Goal: Information Seeking & Learning: Learn about a topic

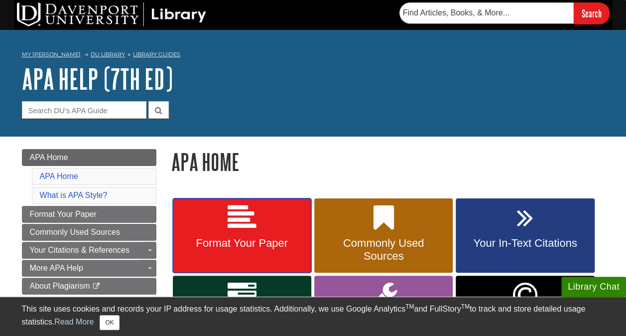
click at [251, 215] on icon at bounding box center [242, 217] width 29 height 29
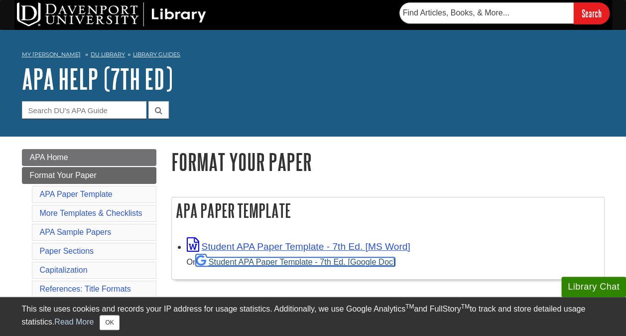
click at [303, 261] on link "Student APA Paper Template - 7th Ed. [Google Doc]" at bounding box center [296, 261] width 200 height 9
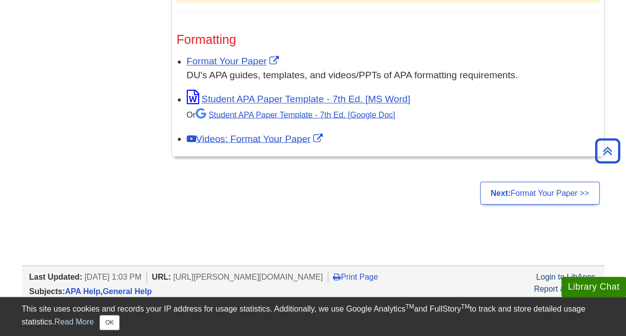
scroll to position [823, 0]
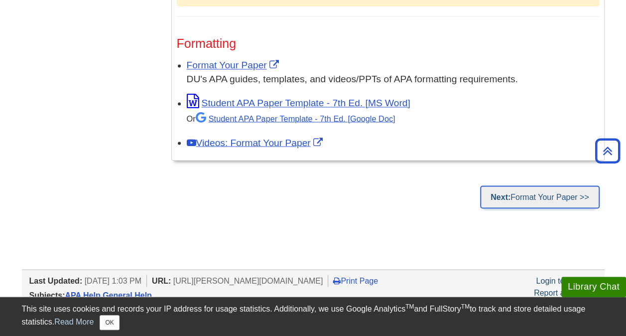
click at [576, 191] on link "Next: Format Your Paper >>" at bounding box center [539, 196] width 119 height 23
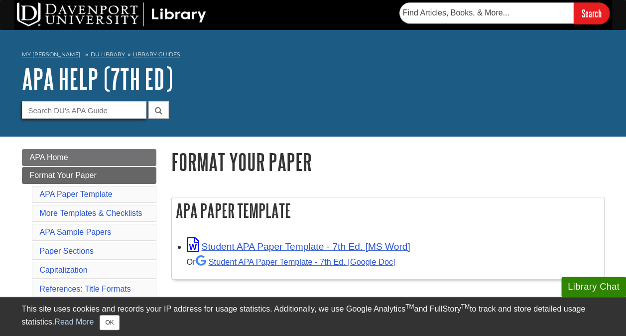
click at [72, 109] on input "Guide Search Terms" at bounding box center [84, 109] width 124 height 17
type input "deparment"
click at [148, 101] on button "submit" at bounding box center [158, 109] width 20 height 17
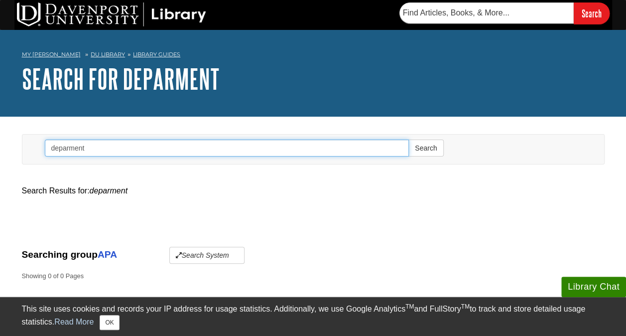
click at [120, 147] on input "deparment" at bounding box center [227, 147] width 364 height 17
type input "department"
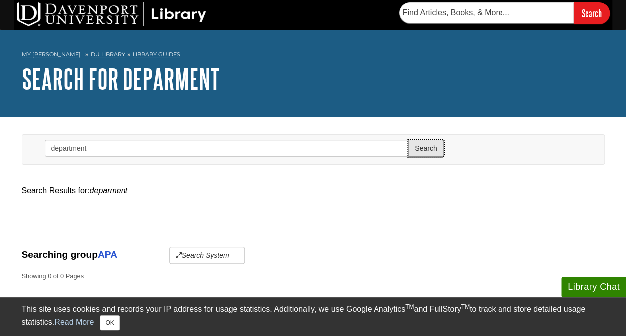
click at [433, 149] on button "Search" at bounding box center [425, 147] width 35 height 17
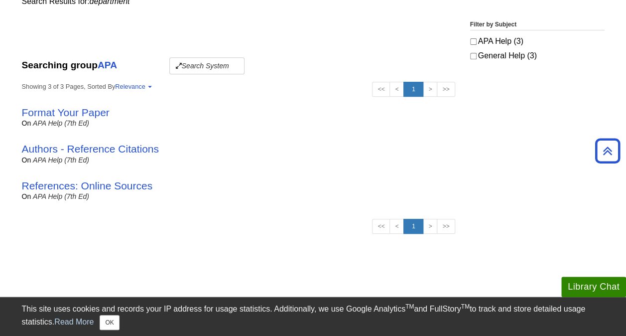
scroll to position [191, 0]
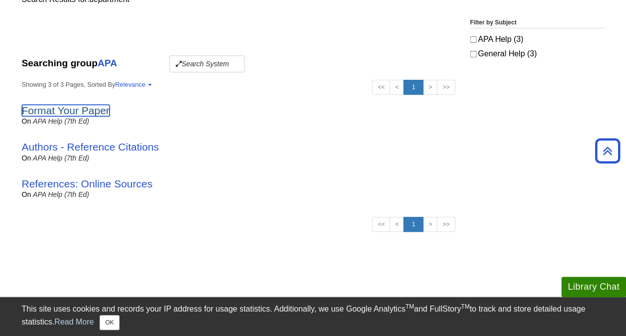
click at [63, 112] on link "Format Your Paper" at bounding box center [66, 110] width 88 height 11
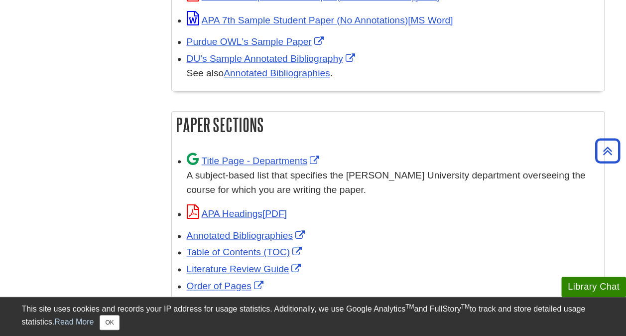
scroll to position [563, 0]
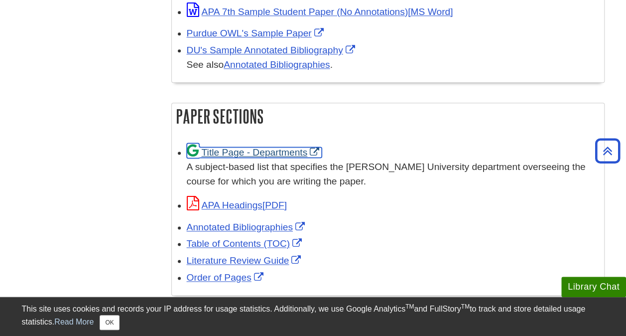
click at [268, 151] on link "Title Page - Departments" at bounding box center [254, 152] width 135 height 10
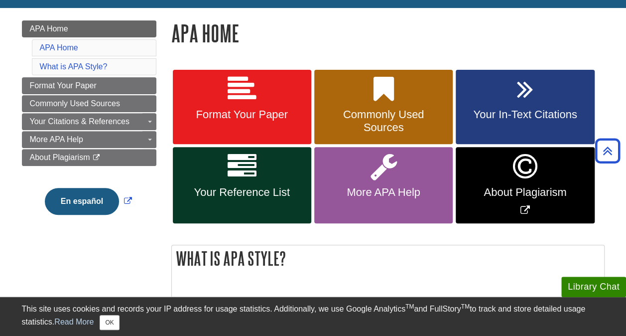
scroll to position [130, 0]
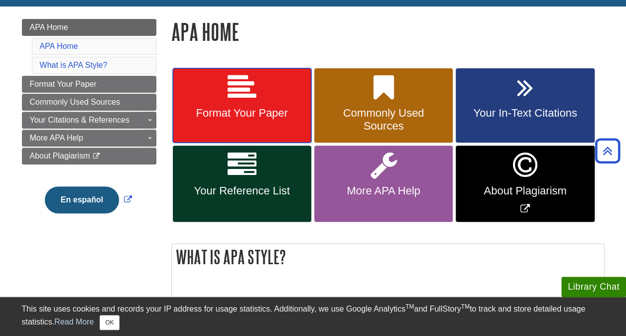
click at [281, 126] on link "Format Your Paper" at bounding box center [242, 105] width 138 height 75
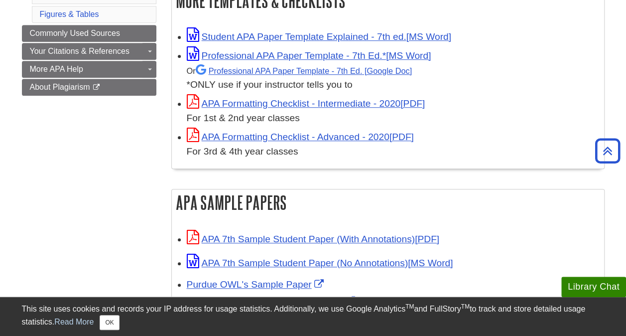
scroll to position [296, 0]
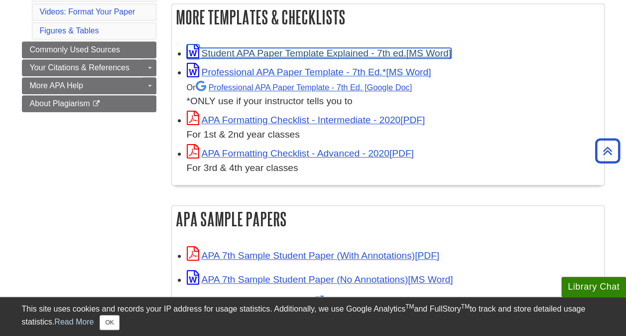
click at [356, 53] on link "Student APA Paper Template Explained - 7th ed." at bounding box center [319, 53] width 264 height 10
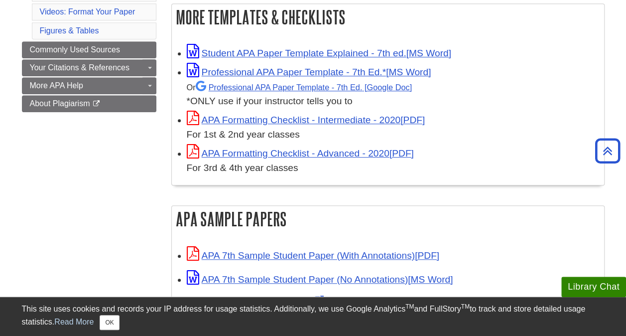
click at [343, 191] on div "More Templates & Checklists Student APA Paper Template Explained - 7th ed. Prof…" at bounding box center [387, 99] width 433 height 192
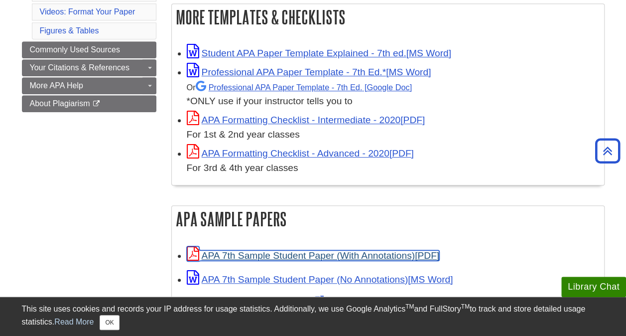
click at [339, 250] on link "APA 7th Sample Student Paper (With Annotations)" at bounding box center [313, 255] width 252 height 10
